Goal: Task Accomplishment & Management: Manage account settings

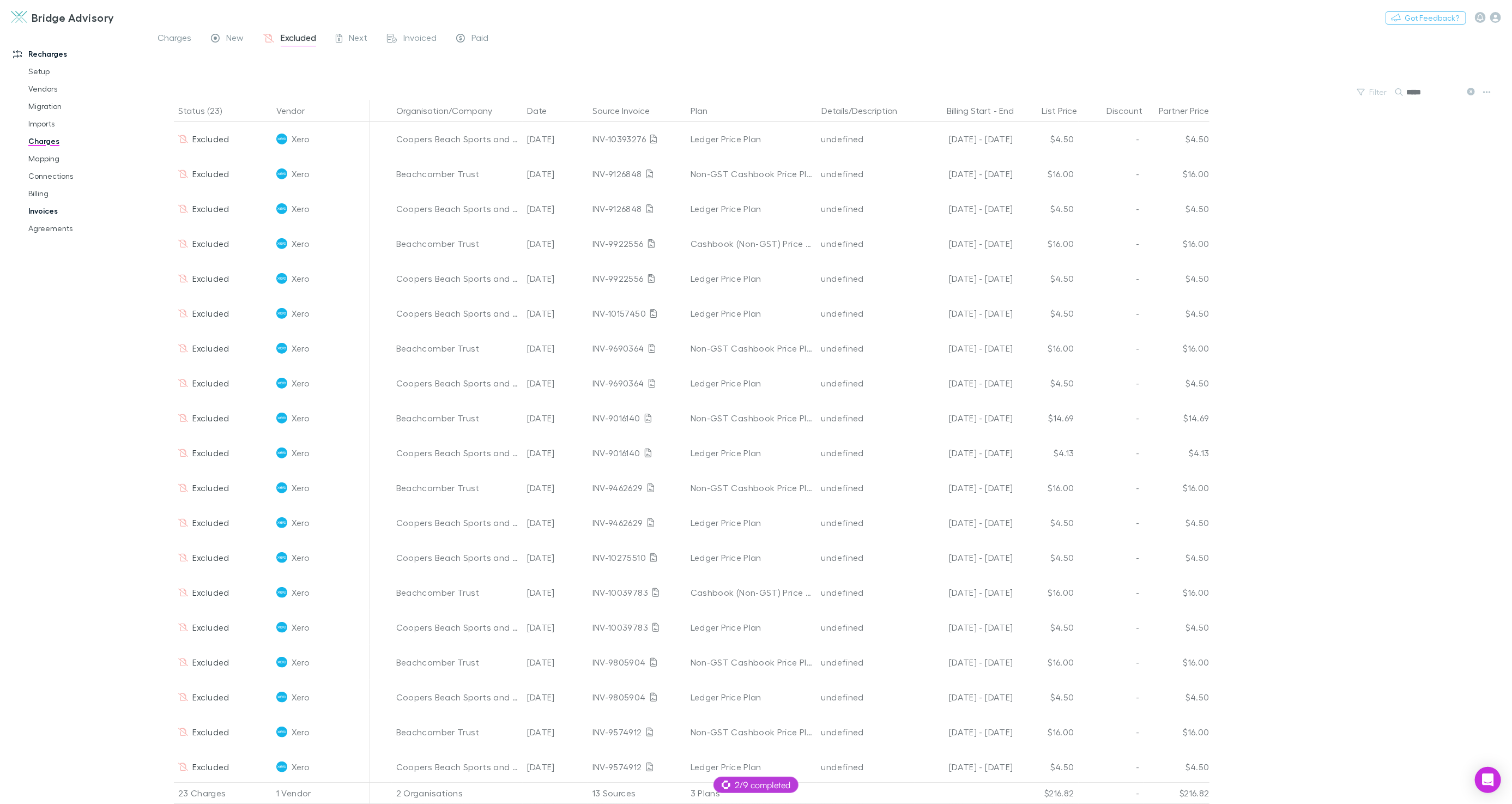
click at [42, 214] on link "Invoices" at bounding box center [82, 211] width 128 height 18
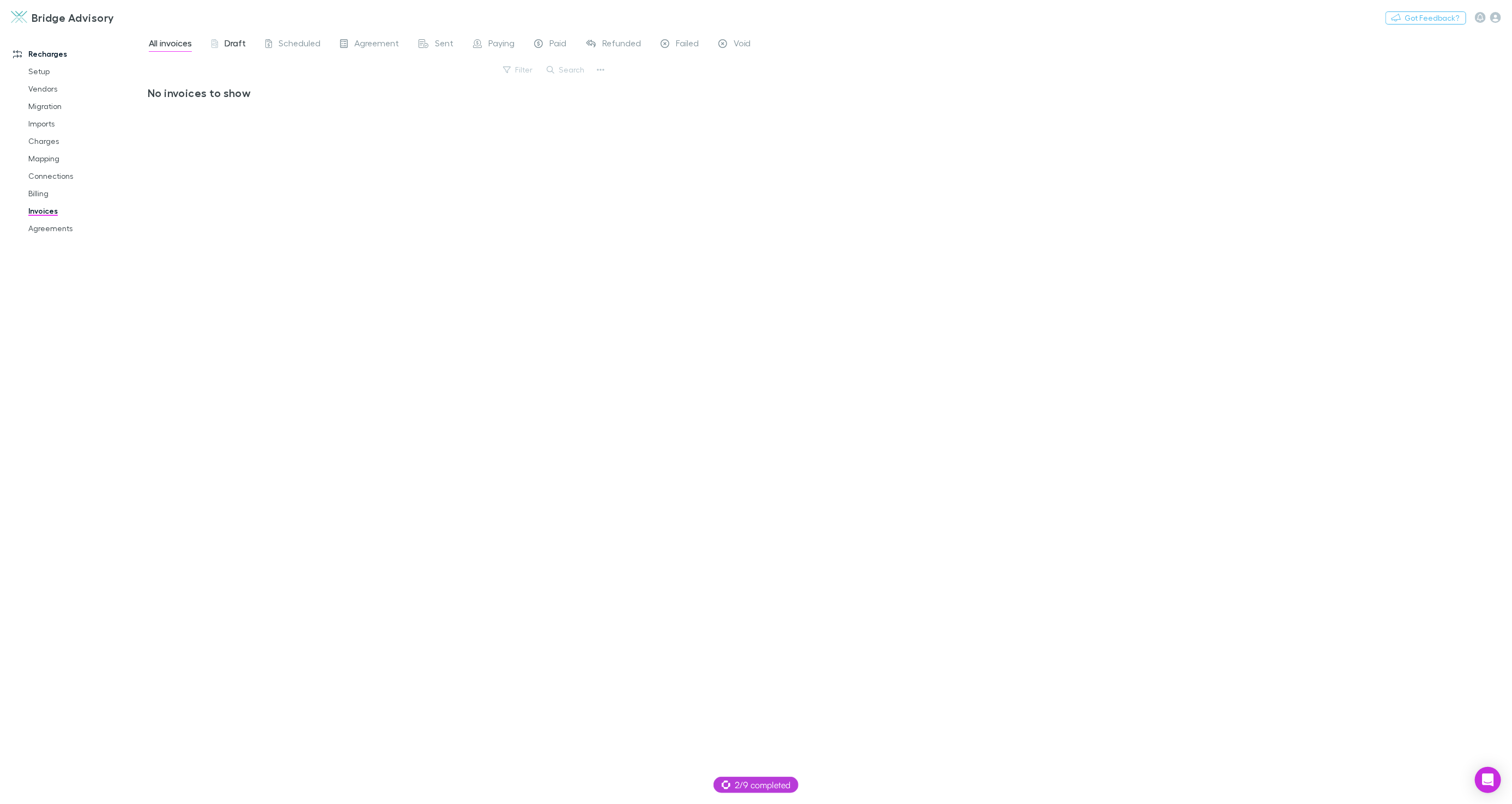
click at [227, 45] on span "Draft" at bounding box center [235, 45] width 21 height 14
click at [133, 258] on div "Recharges Setup Vendors Migration Imports Charges Mapping Connections Billing I…" at bounding box center [73, 411] width 147 height 753
click at [144, 19] on button "Switch company" at bounding box center [161, 18] width 72 height 13
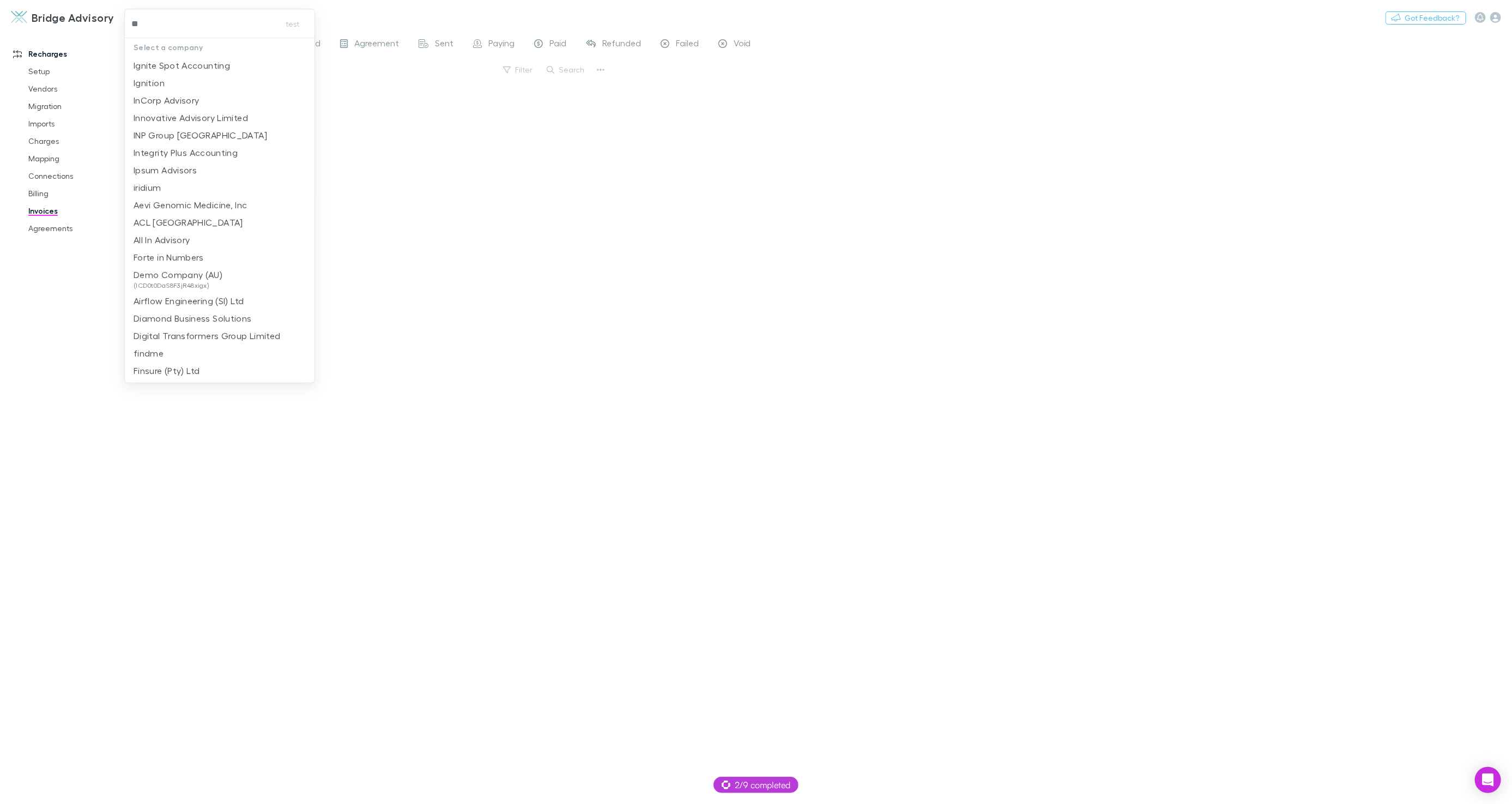
type input "***"
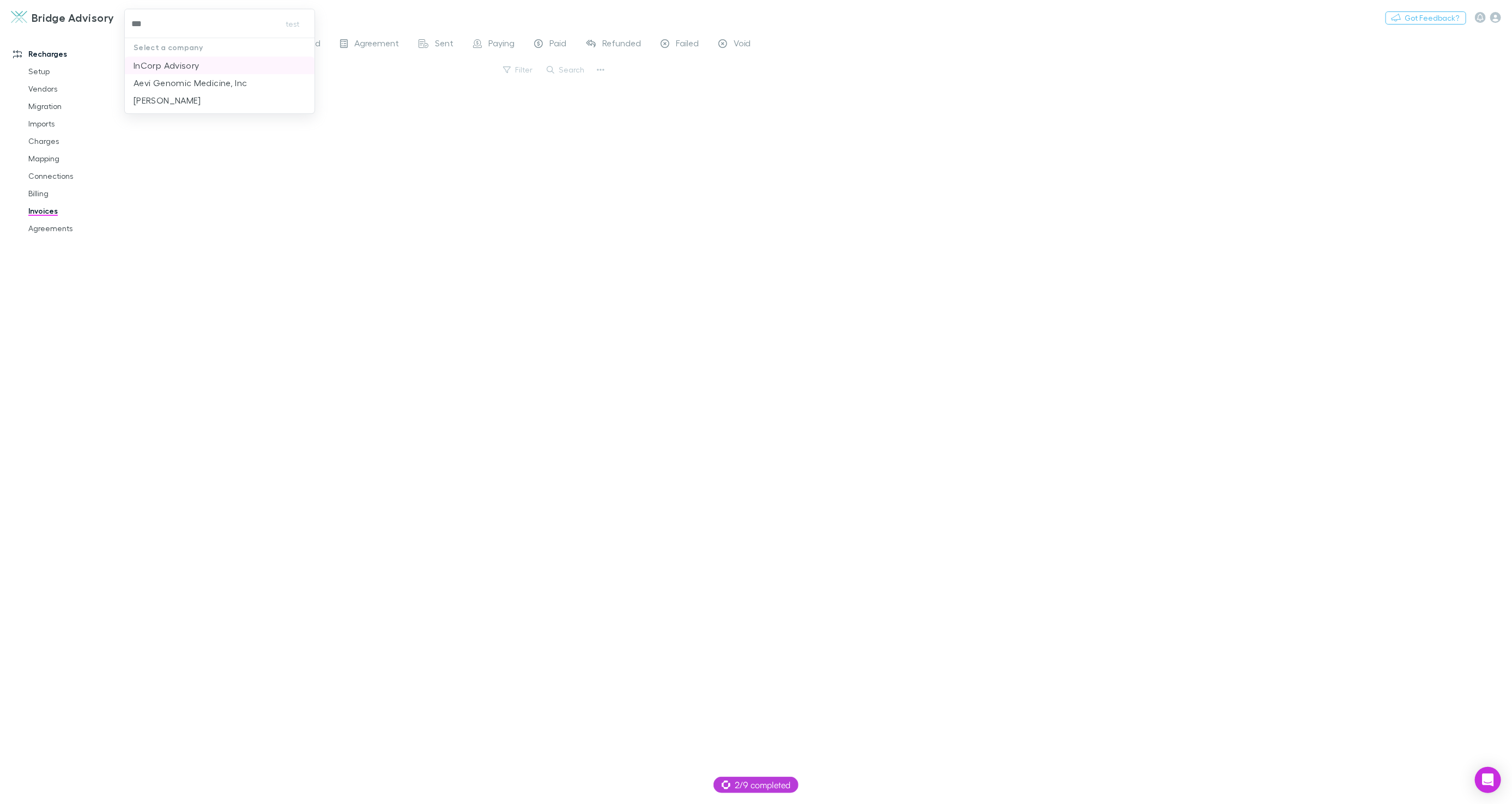
click at [182, 63] on p "InCorp Advisory" at bounding box center [166, 66] width 66 height 13
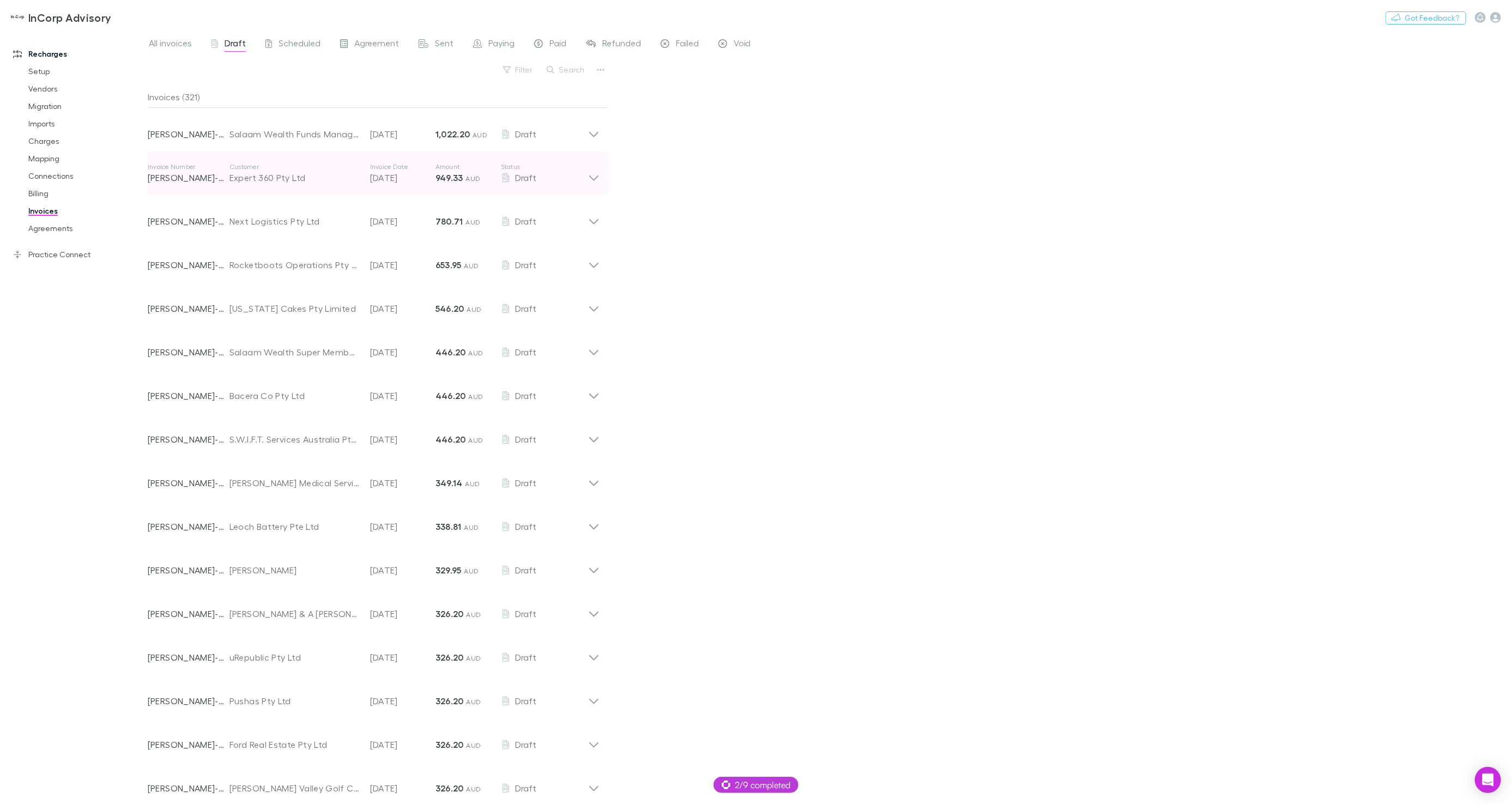
click at [346, 178] on div "Expert 360 Pty Ltd" at bounding box center [295, 178] width 130 height 13
